Goal: Navigation & Orientation: Find specific page/section

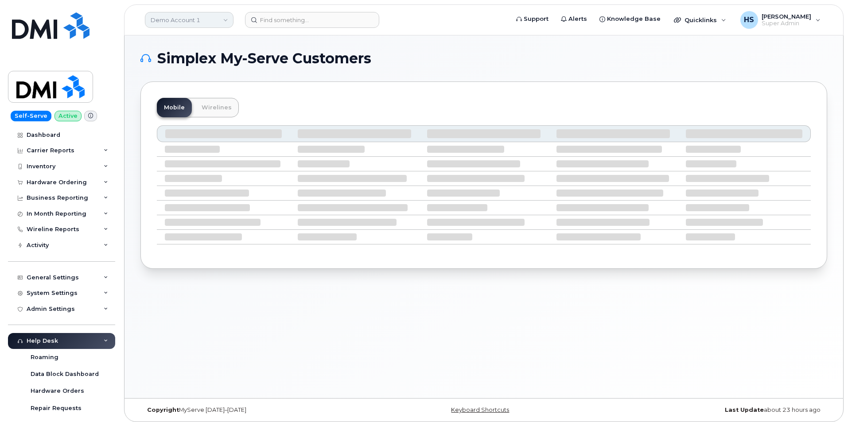
click at [180, 24] on link "Demo Account 1" at bounding box center [189, 20] width 89 height 16
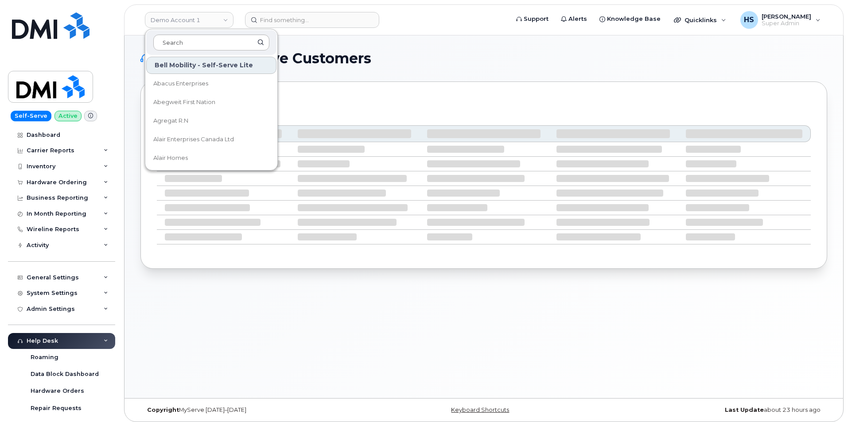
click at [171, 47] on input at bounding box center [211, 43] width 116 height 16
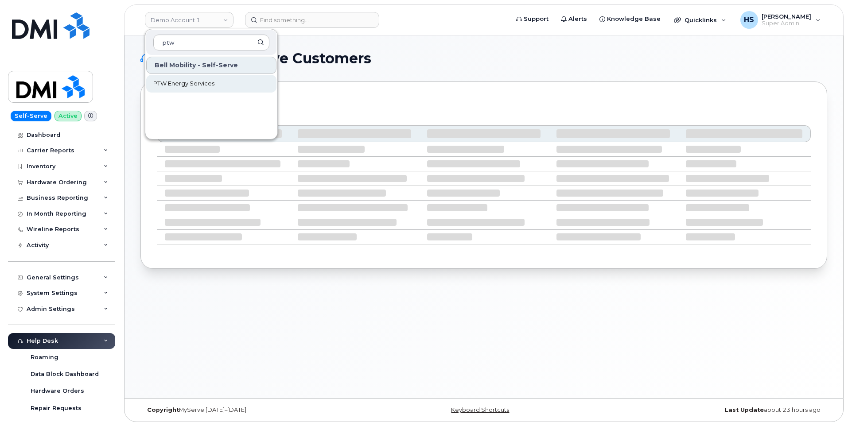
type input "ptw"
click at [173, 86] on span "PTW Energy Services" at bounding box center [183, 83] width 61 height 9
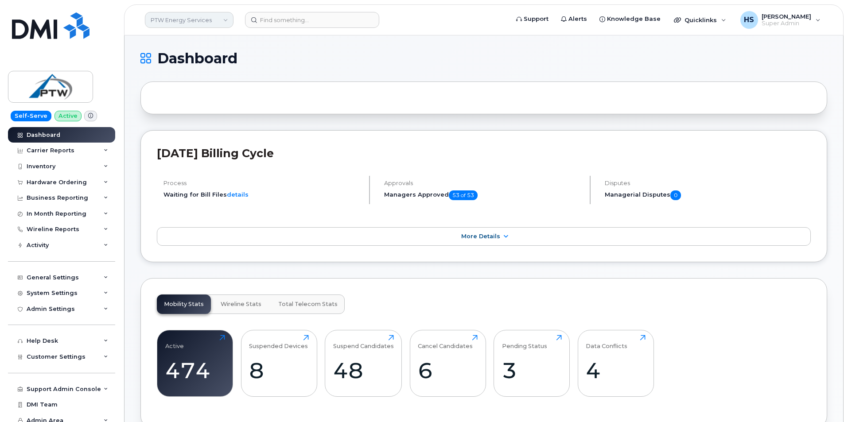
click at [191, 21] on link "PTW Energy Services" at bounding box center [189, 20] width 89 height 16
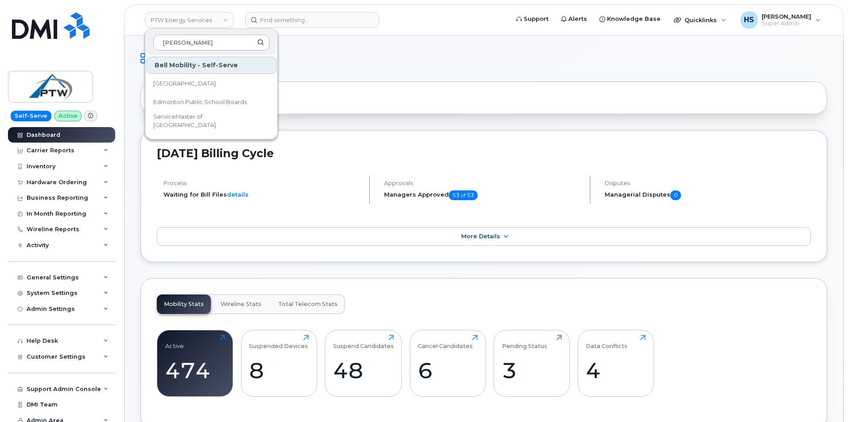
click at [192, 44] on input "[PERSON_NAME]" at bounding box center [211, 43] width 116 height 16
type input "[GEOGRAPHIC_DATA]"
